Goal: Transaction & Acquisition: Download file/media

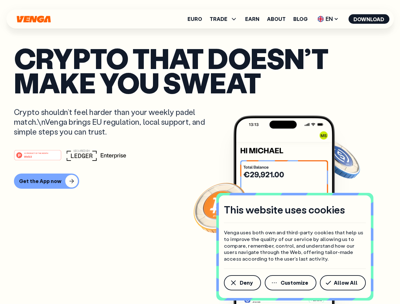
click at [200, 152] on div "#1 PRODUCT OF THE MONTH Web3" at bounding box center [200, 155] width 372 height 11
click at [242, 283] on span "Deny" at bounding box center [246, 283] width 13 height 5
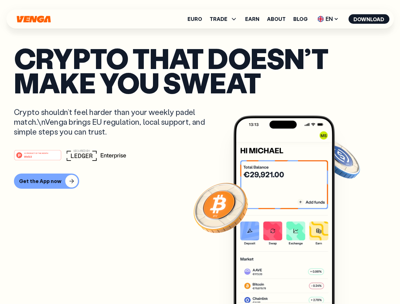
click at [291, 283] on img at bounding box center [284, 222] width 101 height 212
click at [344, 283] on article "Crypto that doesn’t make you sweat Crypto shouldn’t feel harder than your weekl…" at bounding box center [200, 165] width 372 height 238
click at [226, 19] on span "TRADE" at bounding box center [219, 18] width 18 height 5
click at [328, 19] on span "EN" at bounding box center [328, 19] width 26 height 10
click at [369, 19] on button "Download" at bounding box center [369, 19] width 41 height 10
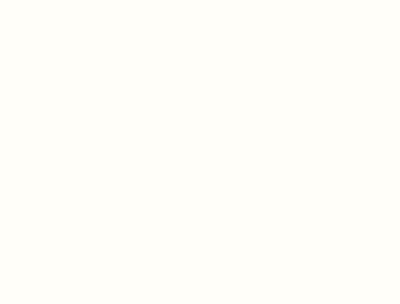
click at [200, 0] on html "This website uses cookies Venga uses both own and third-party cookies that help…" at bounding box center [200, 0] width 400 height 0
click at [46, 0] on html "This website uses cookies Venga uses both own and third-party cookies that help…" at bounding box center [200, 0] width 400 height 0
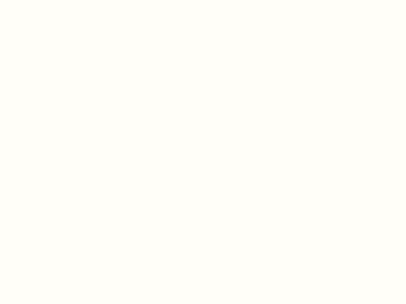
click at [39, 0] on html "This website uses cookies Venga uses both own and third-party cookies that help…" at bounding box center [203, 0] width 406 height 0
